Goal: Task Accomplishment & Management: Manage account settings

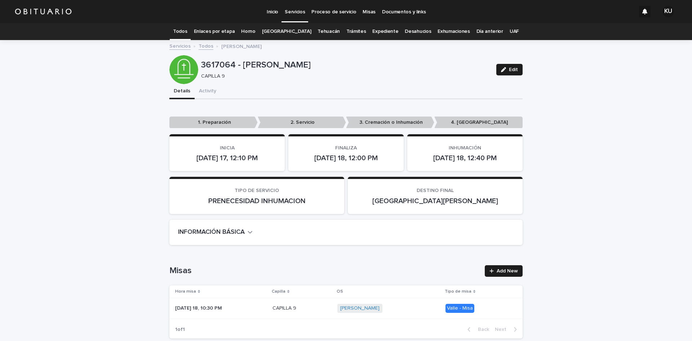
click at [187, 32] on link "Todos" at bounding box center [180, 31] width 14 height 17
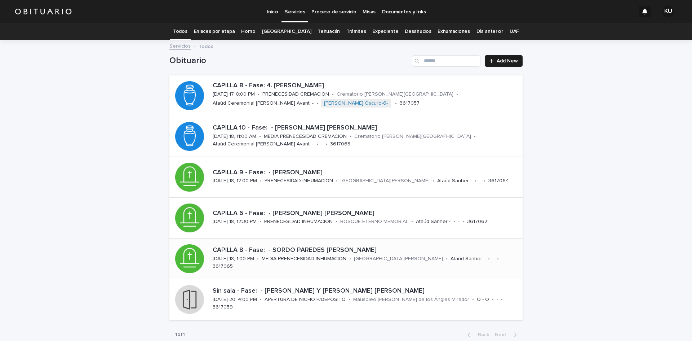
click at [316, 254] on p "CAPILLA 8 - Fase: - SORDO PAREDES [PERSON_NAME]" at bounding box center [366, 250] width 307 height 8
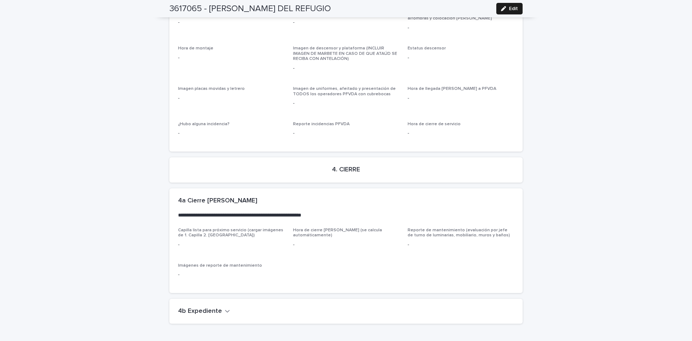
scroll to position [1712, 0]
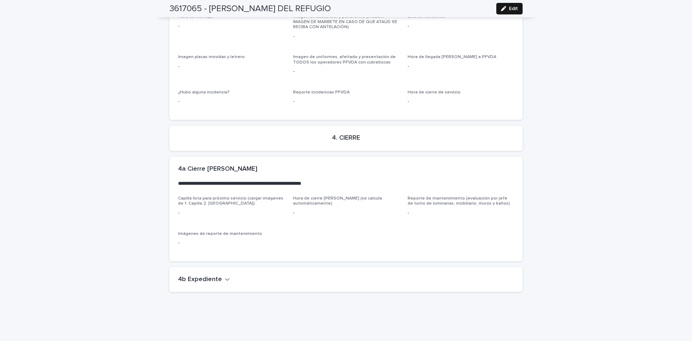
click at [506, 11] on button "Edit" at bounding box center [509, 9] width 26 height 12
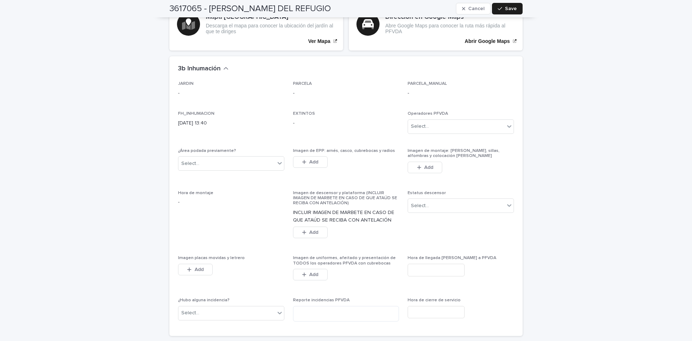
scroll to position [1942, 0]
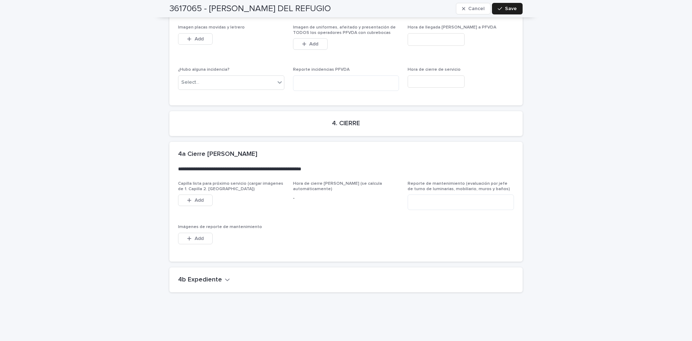
click at [225, 276] on icon "button" at bounding box center [227, 279] width 5 height 6
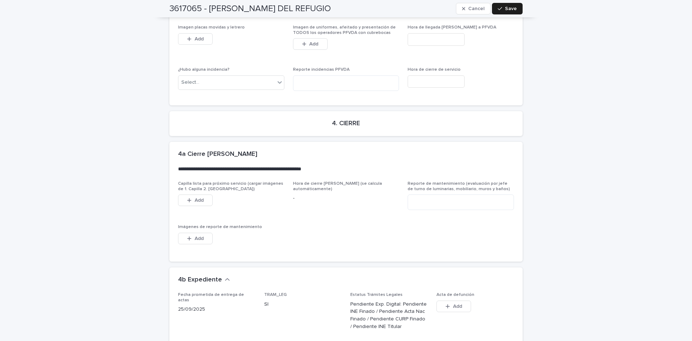
scroll to position [2211, 0]
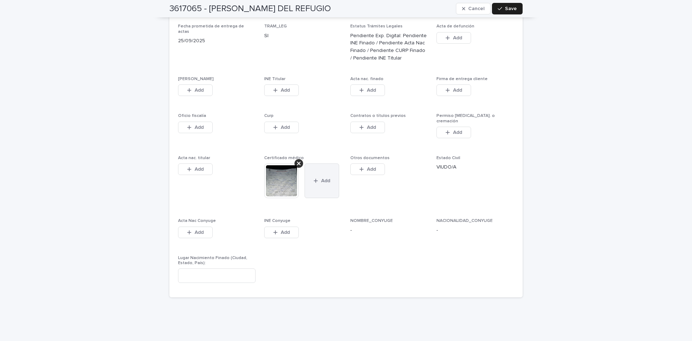
click at [323, 165] on button "Add" at bounding box center [322, 180] width 35 height 35
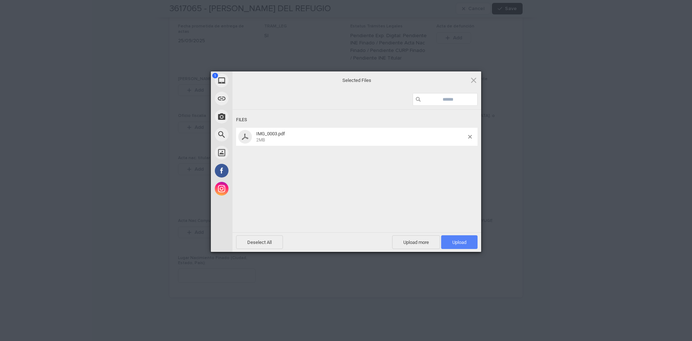
click at [459, 244] on span "Upload 1" at bounding box center [459, 242] width 36 height 14
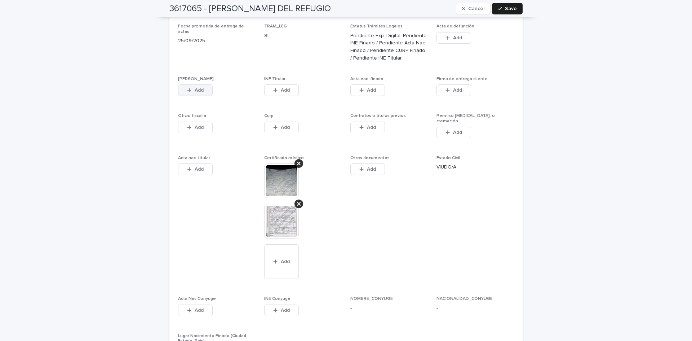
click at [188, 88] on icon "button" at bounding box center [189, 90] width 4 height 5
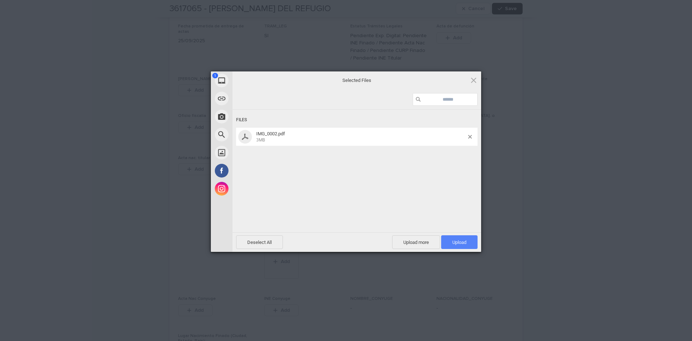
click at [467, 243] on span "Upload 1" at bounding box center [459, 242] width 36 height 14
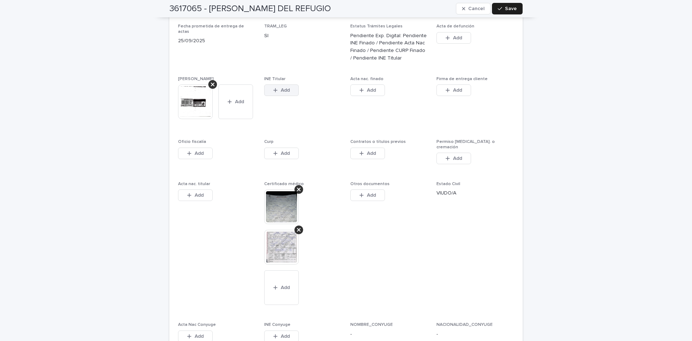
click at [269, 84] on button "Add" at bounding box center [281, 90] width 35 height 12
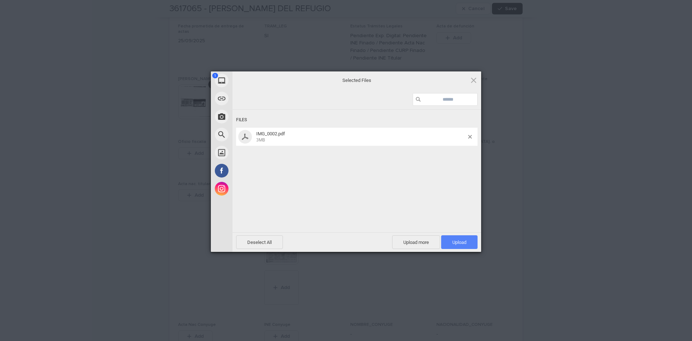
click at [449, 243] on span "Upload 1" at bounding box center [459, 242] width 36 height 14
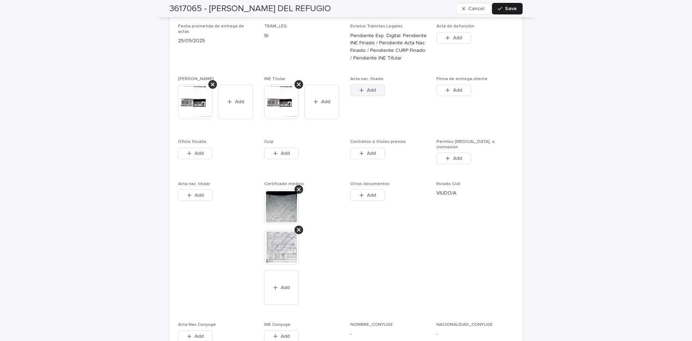
click at [369, 88] on span "Add" at bounding box center [371, 90] width 9 height 5
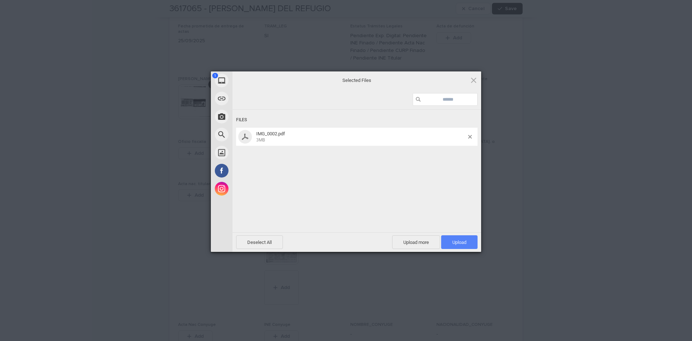
click at [445, 244] on span "Upload 1" at bounding box center [459, 242] width 36 height 14
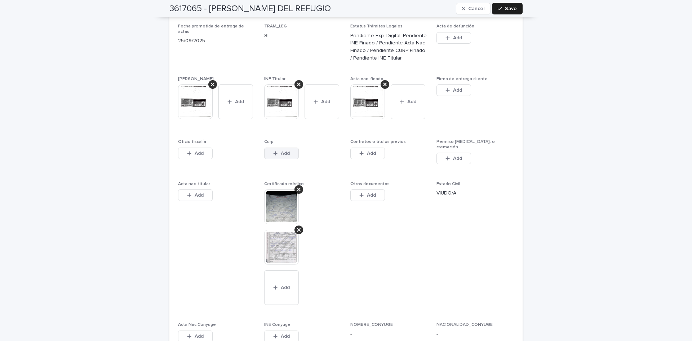
click at [275, 151] on div "button" at bounding box center [276, 153] width 7 height 5
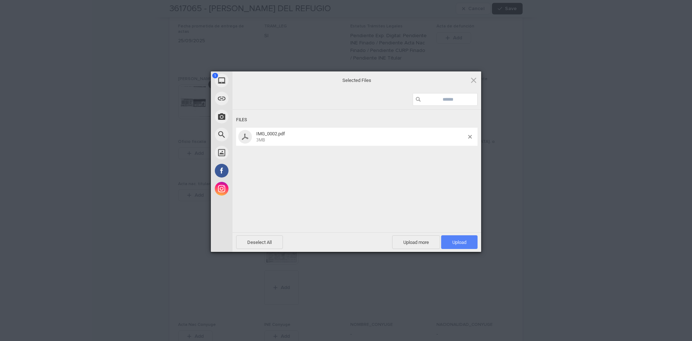
click at [453, 245] on span "Upload 1" at bounding box center [459, 242] width 36 height 14
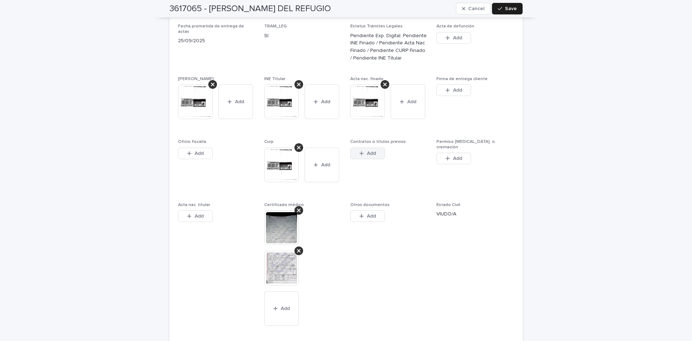
click at [367, 151] on span "Add" at bounding box center [371, 153] width 9 height 5
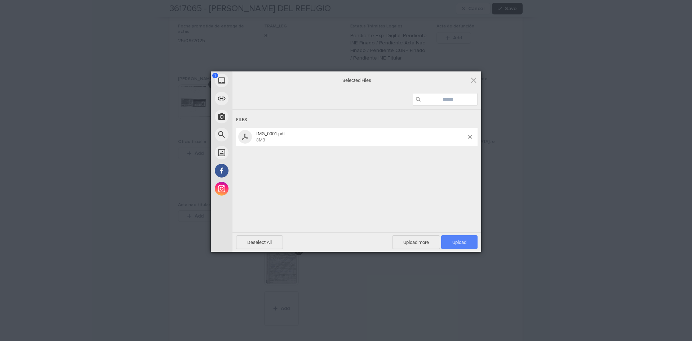
click at [447, 236] on span "Upload 1" at bounding box center [459, 242] width 36 height 14
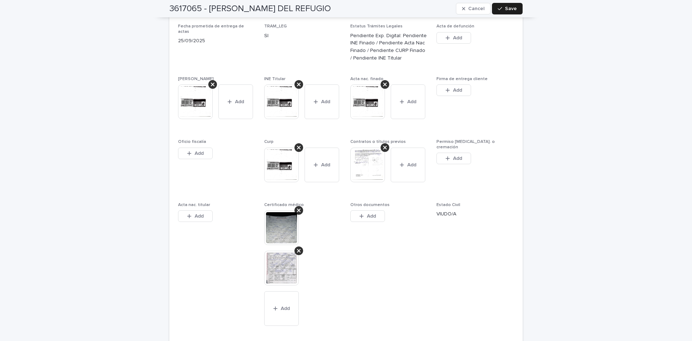
scroll to position [2340, 0]
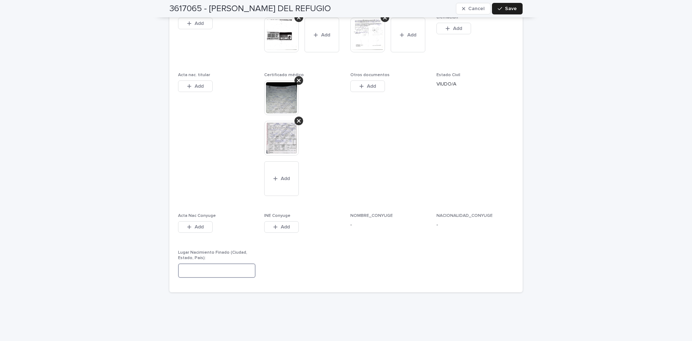
click at [203, 263] on input at bounding box center [216, 270] width 77 height 14
click at [390, 242] on div "Fecha prometida de entrega de actas [DATE] TRAM_LEG SI Estatus Trámites Legales…" at bounding box center [346, 88] width 336 height 389
click at [210, 263] on input at bounding box center [216, 270] width 77 height 14
type input "*"
type input "**********"
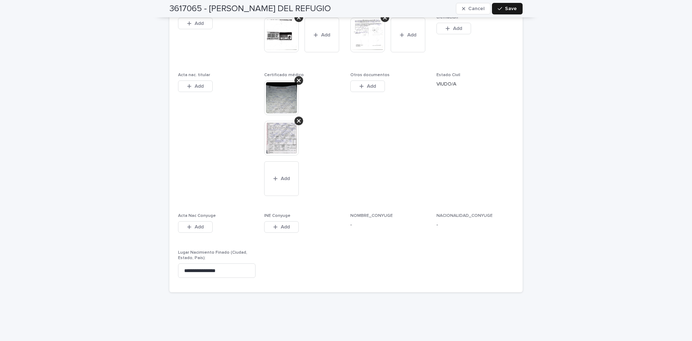
click at [505, 8] on span "Save" at bounding box center [511, 8] width 12 height 5
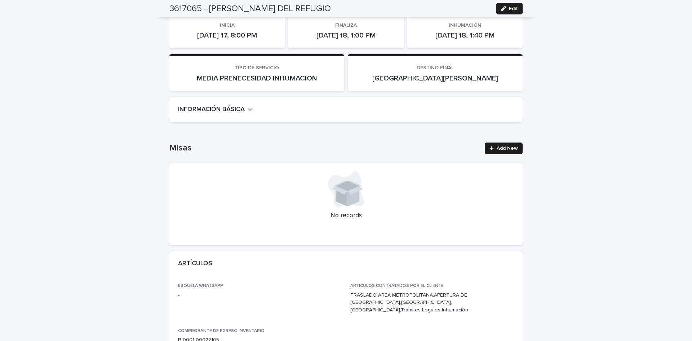
scroll to position [0, 0]
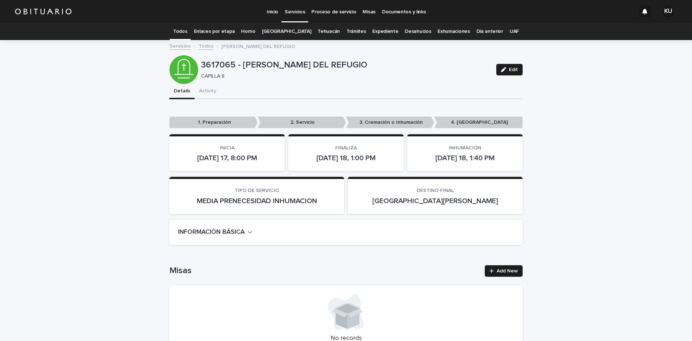
click at [187, 28] on link "Todos" at bounding box center [180, 31] width 14 height 17
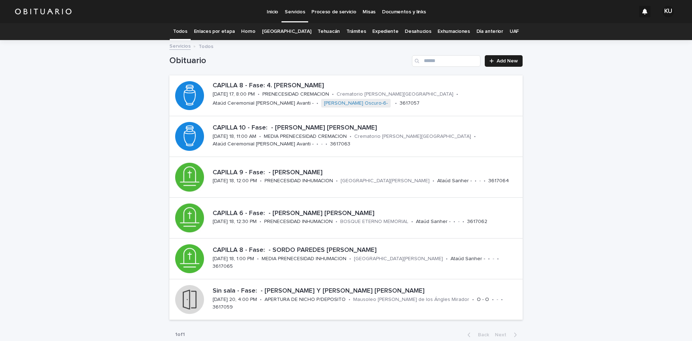
click at [293, 31] on link "[GEOGRAPHIC_DATA]" at bounding box center [286, 31] width 49 height 17
